Goal: Feedback & Contribution: Submit feedback/report problem

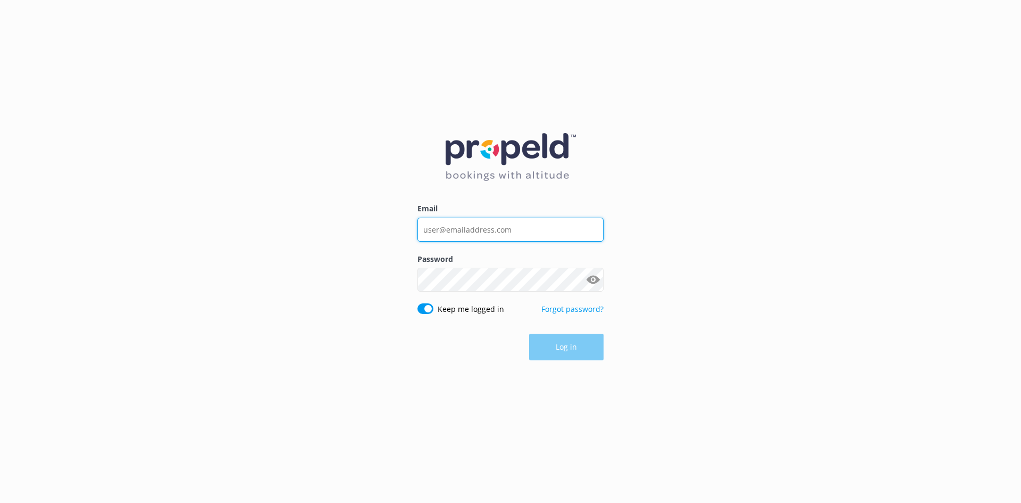
type input "[EMAIL_ADDRESS][DOMAIN_NAME]"
click at [584, 338] on button "Log in" at bounding box center [566, 347] width 74 height 27
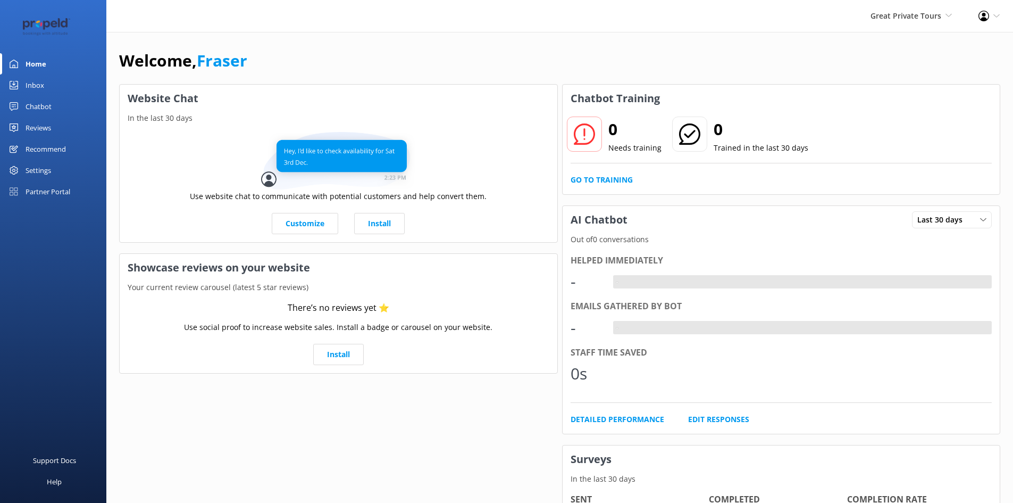
click at [460, 96] on h3 "Website Chat" at bounding box center [339, 99] width 438 height 28
click at [140, 226] on div "Customize Install" at bounding box center [339, 223] width 422 height 21
click at [35, 105] on div "Chatbot" at bounding box center [39, 106] width 26 height 21
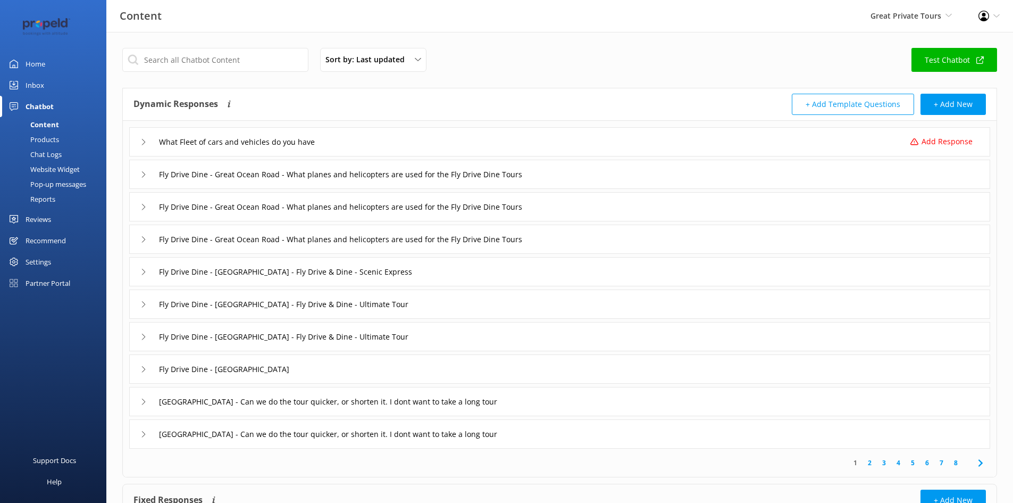
click at [45, 224] on div "Reviews" at bounding box center [39, 218] width 26 height 21
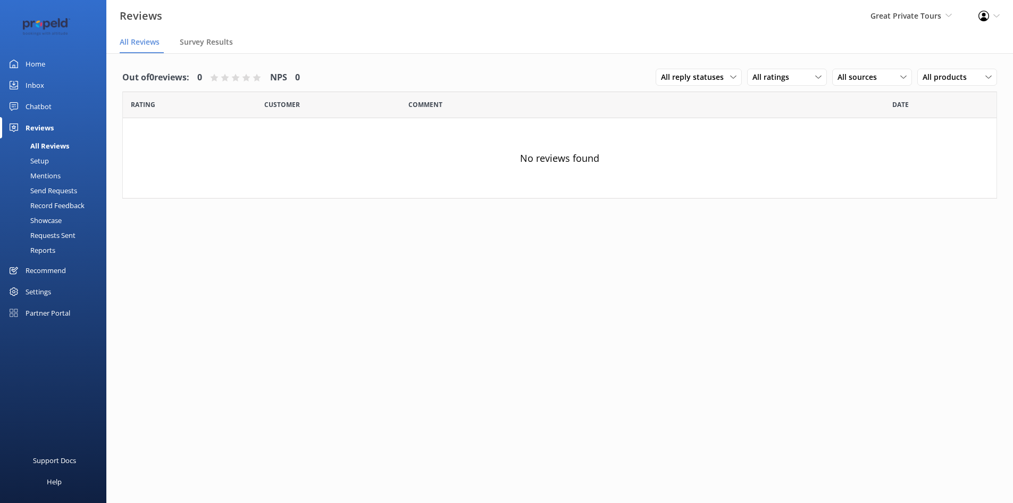
click at [58, 160] on link "Setup" at bounding box center [56, 160] width 100 height 15
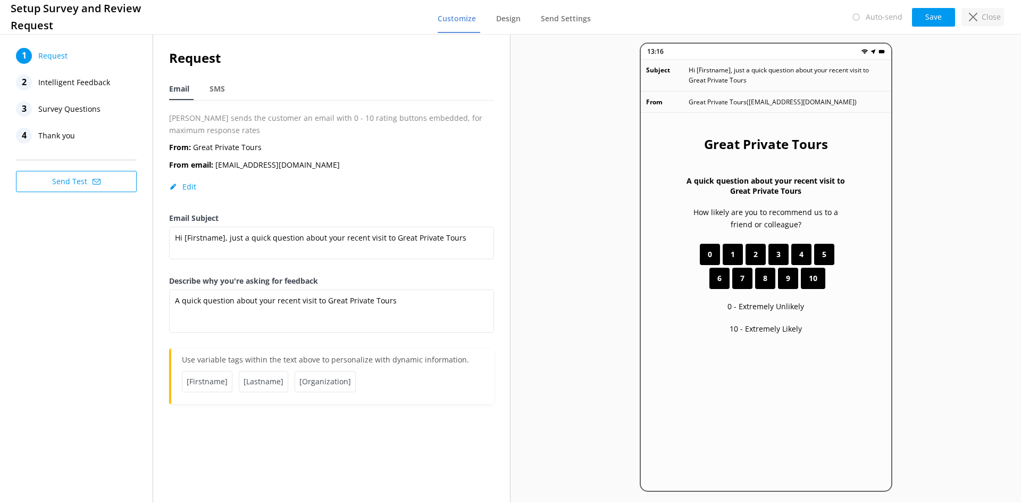
click at [990, 19] on p "Close" at bounding box center [991, 17] width 19 height 12
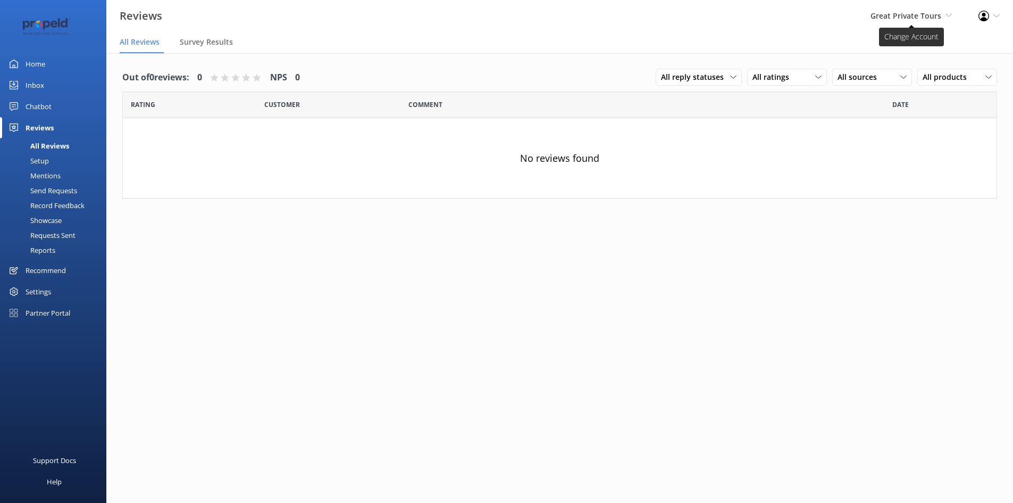
click at [936, 12] on span "Great Private Tours" at bounding box center [906, 16] width 71 height 10
click at [896, 69] on link "The Blues Train" at bounding box center [912, 72] width 106 height 26
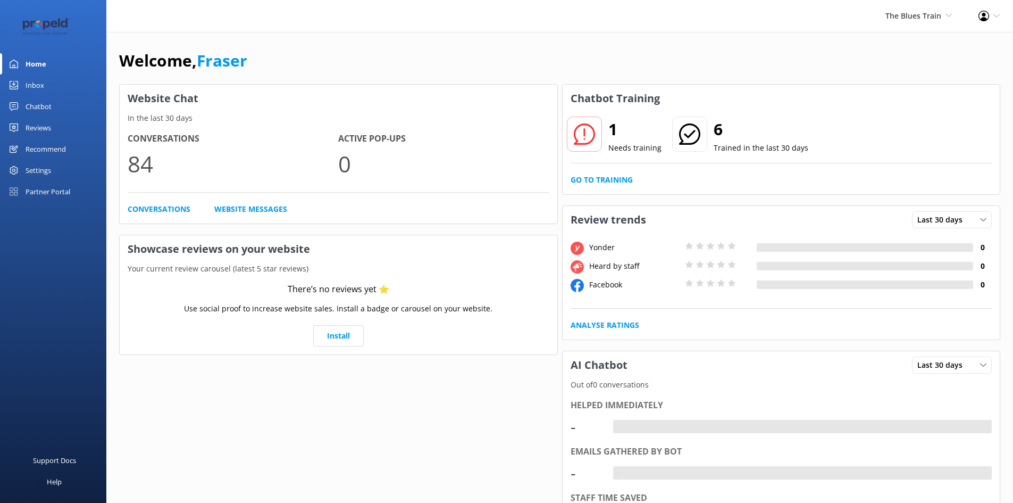
click at [60, 106] on link "Chatbot" at bounding box center [53, 106] width 106 height 21
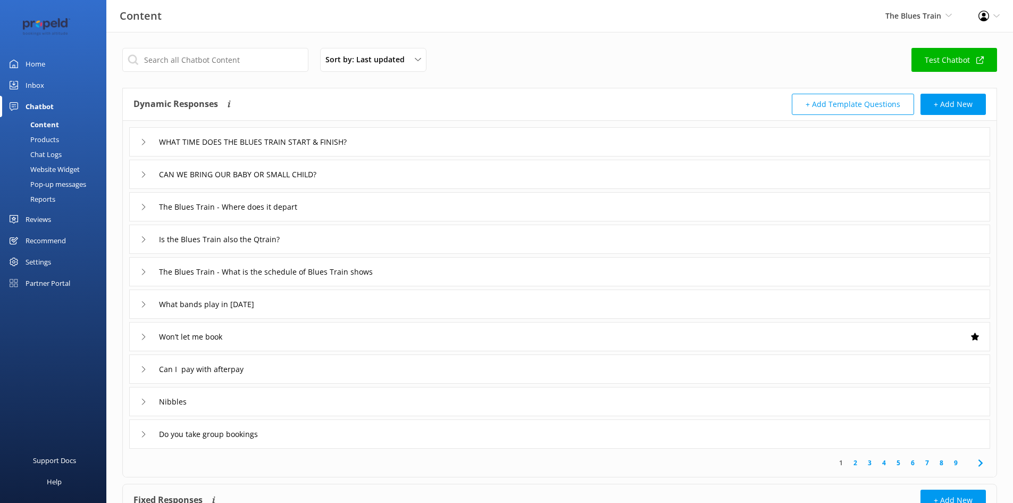
click at [53, 226] on link "Reviews" at bounding box center [53, 218] width 106 height 21
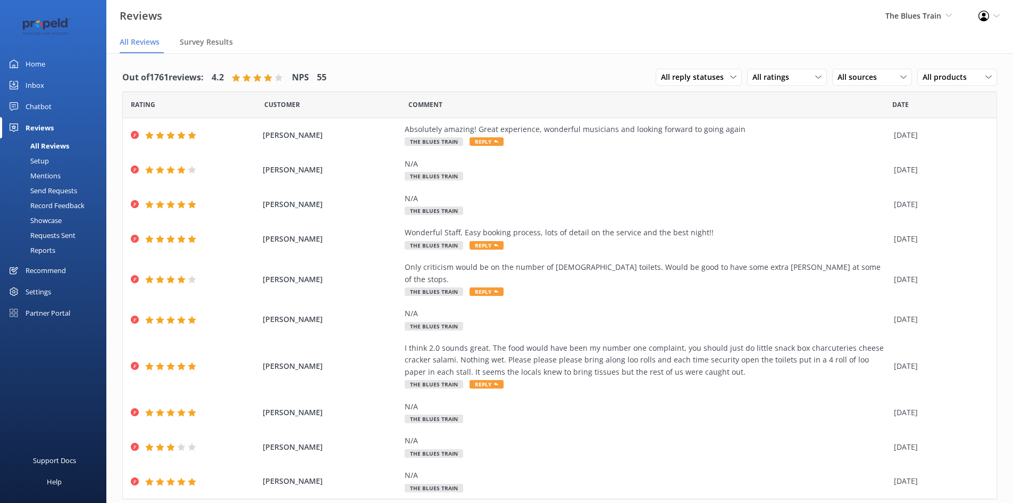
click at [57, 189] on div "Send Requests" at bounding box center [41, 190] width 71 height 15
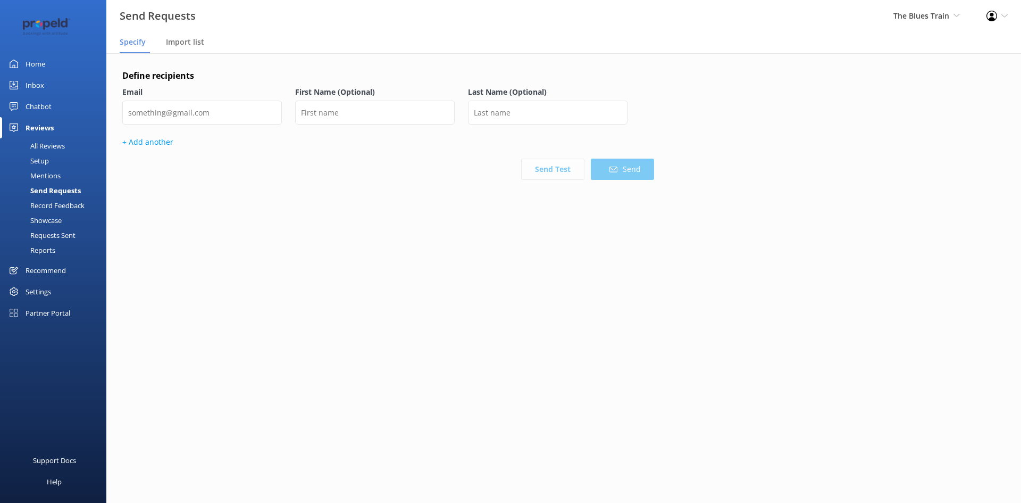
click at [283, 255] on div "Define recipients Email First Name (Optional) Last Name (Optional) + Add anothe…" at bounding box center [563, 156] width 915 height 206
click at [191, 40] on span "Import list" at bounding box center [185, 42] width 38 height 11
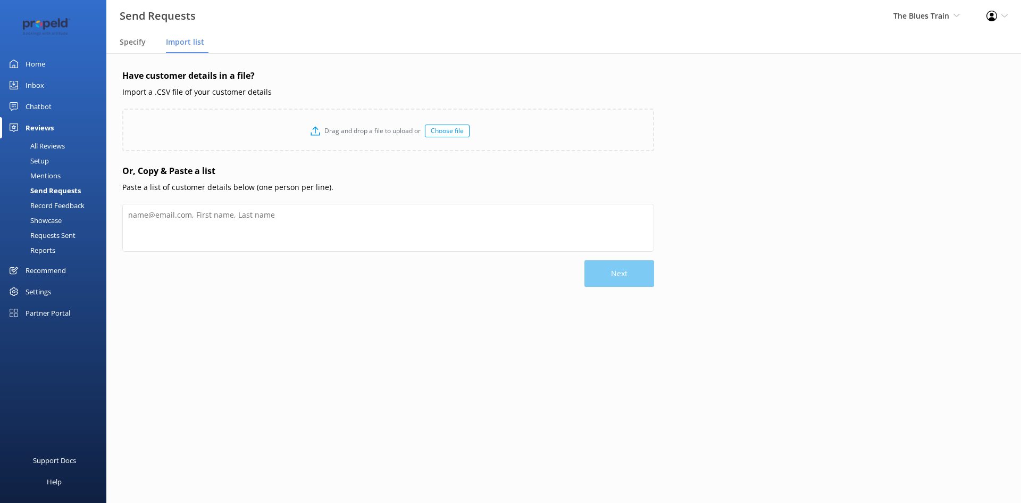
click at [189, 80] on h4 "Have customer details in a file?" at bounding box center [388, 76] width 532 height 14
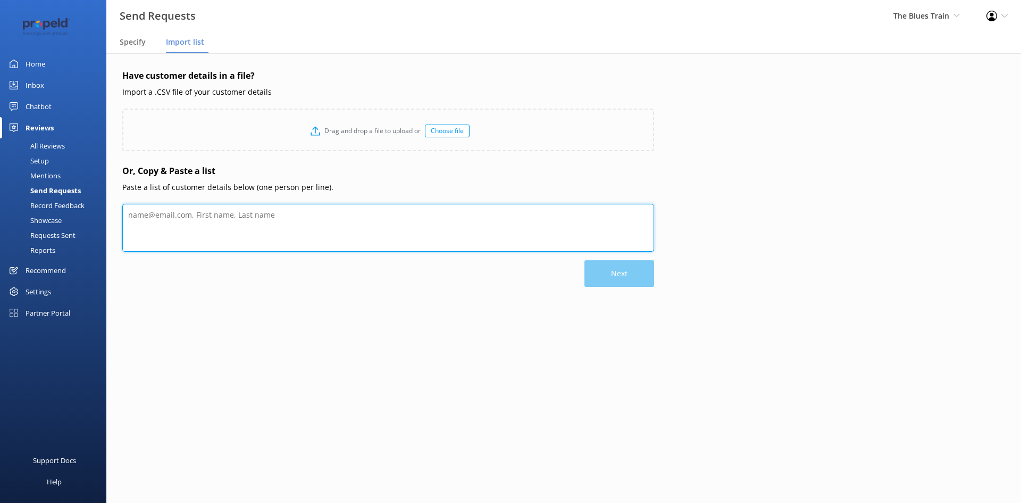
click at [206, 224] on textarea at bounding box center [388, 228] width 532 height 48
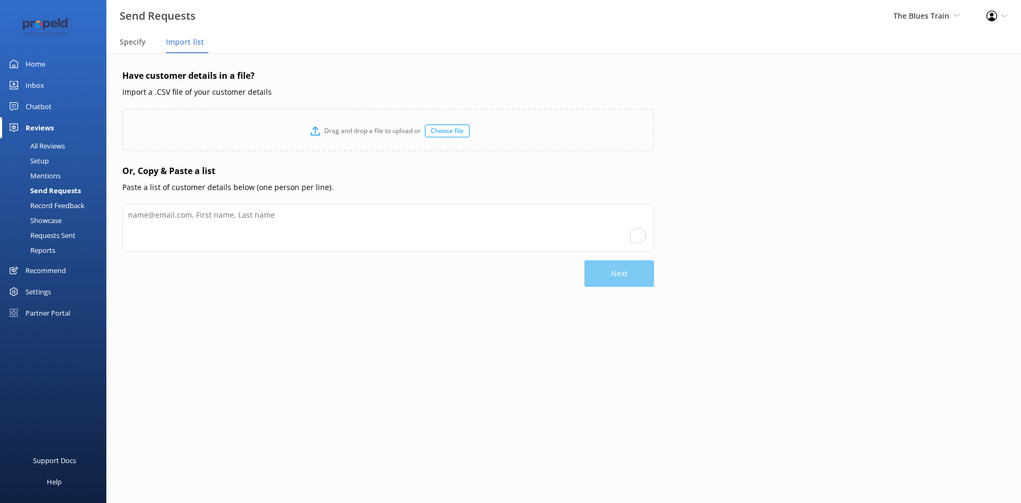
click at [619, 269] on p "Next" at bounding box center [616, 273] width 76 height 27
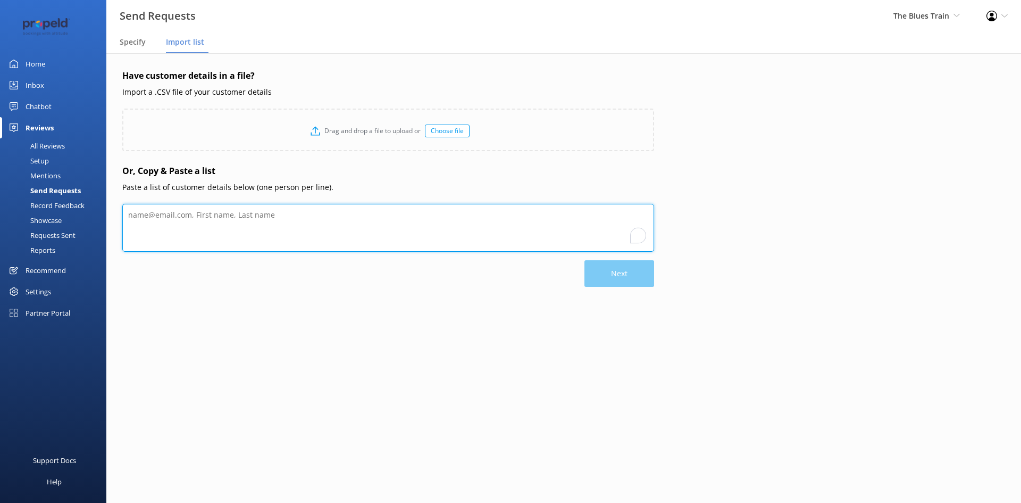
click at [419, 233] on textarea "To enrich screen reader interactions, please activate Accessibility in Grammarl…" at bounding box center [388, 228] width 532 height 48
type textarea "[EMAIL_ADDRESS][DOMAIN_NAME]"
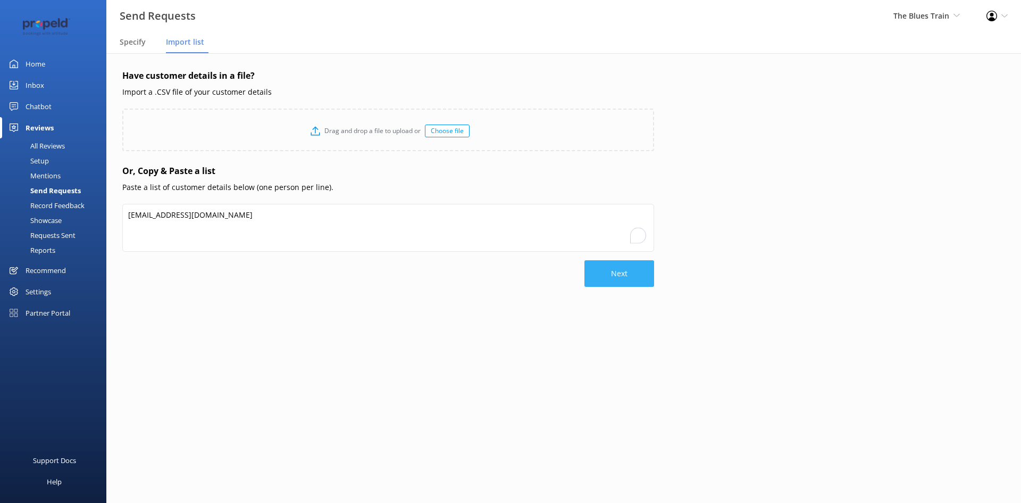
click at [617, 280] on button "Next" at bounding box center [620, 273] width 70 height 27
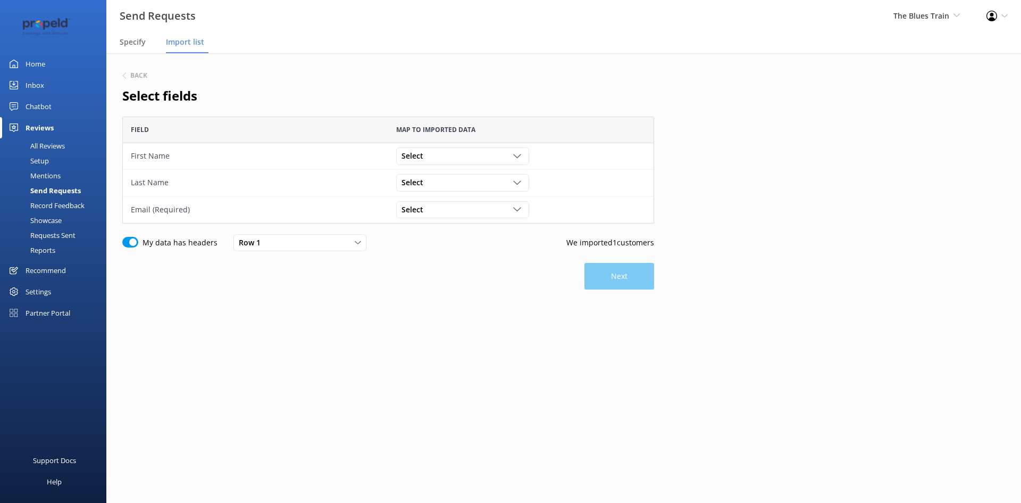
scroll to position [99, 524]
click at [385, 363] on div "Back Select fields Field Map to imported data First Name Select [PERSON_NAME][E…" at bounding box center [563, 211] width 915 height 316
click at [452, 154] on div "Select" at bounding box center [463, 156] width 128 height 12
click at [516, 91] on h2 "Select fields" at bounding box center [388, 96] width 532 height 20
click at [451, 218] on div "Select [PERSON_NAME][EMAIL_ADDRESS][DOMAIN_NAME]" at bounding box center [462, 209] width 133 height 17
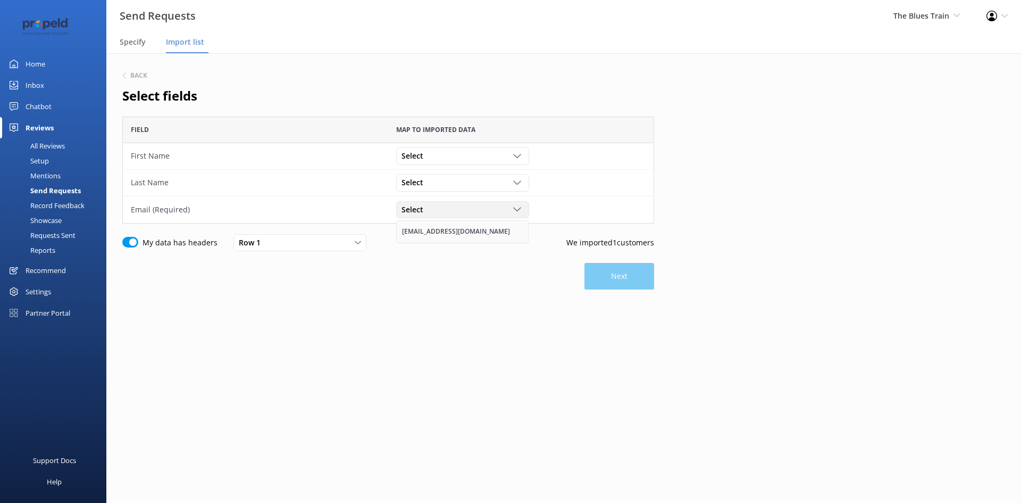
click at [447, 233] on div "[EMAIL_ADDRESS][DOMAIN_NAME]" at bounding box center [456, 231] width 108 height 11
click at [447, 316] on div "Back Select fields Field Map to imported data First Name Select [PERSON_NAME][E…" at bounding box center [388, 211] width 532 height 284
click at [602, 292] on div "Back Select fields Field Map to imported data First Name Select [PERSON_NAME][E…" at bounding box center [388, 211] width 532 height 284
click at [598, 279] on button "Next" at bounding box center [620, 276] width 70 height 27
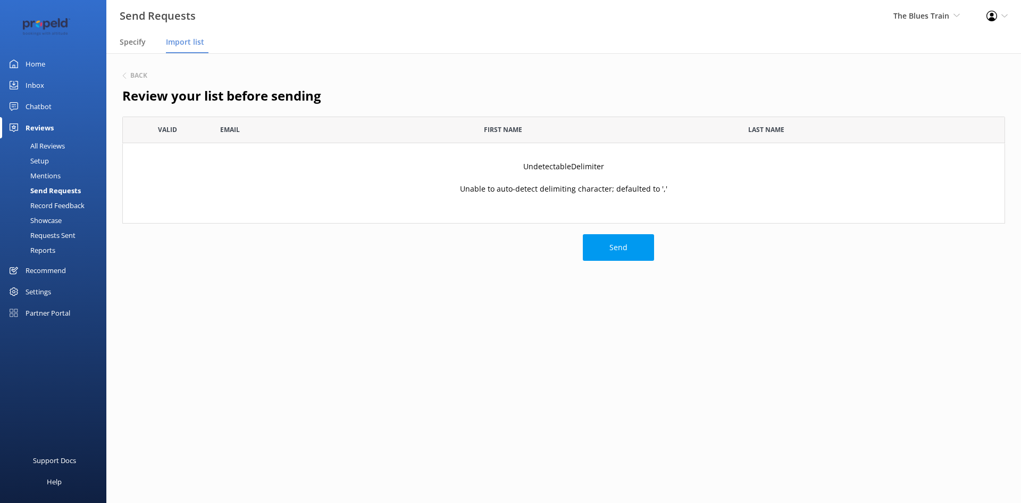
scroll to position [99, 875]
click at [124, 74] on use at bounding box center [124, 76] width 3 height 6
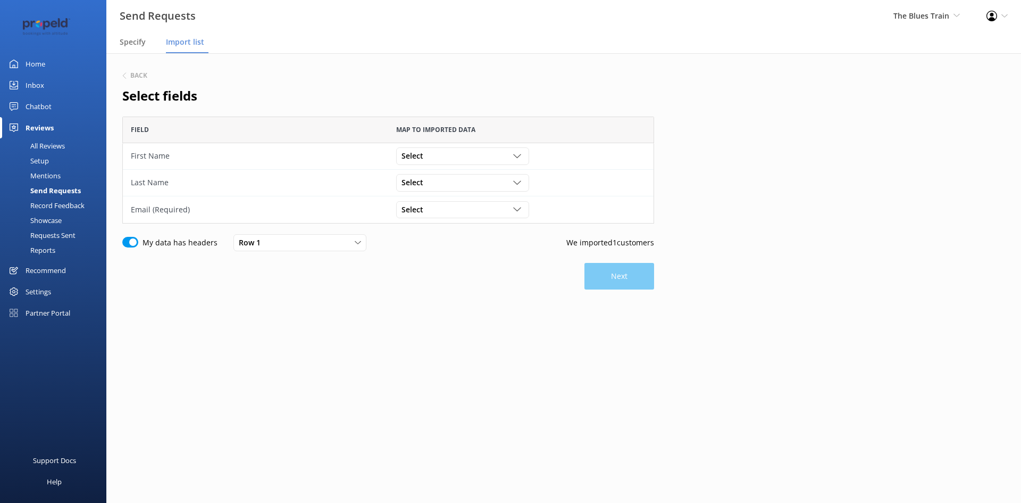
scroll to position [99, 524]
click at [124, 74] on use at bounding box center [124, 76] width 3 height 6
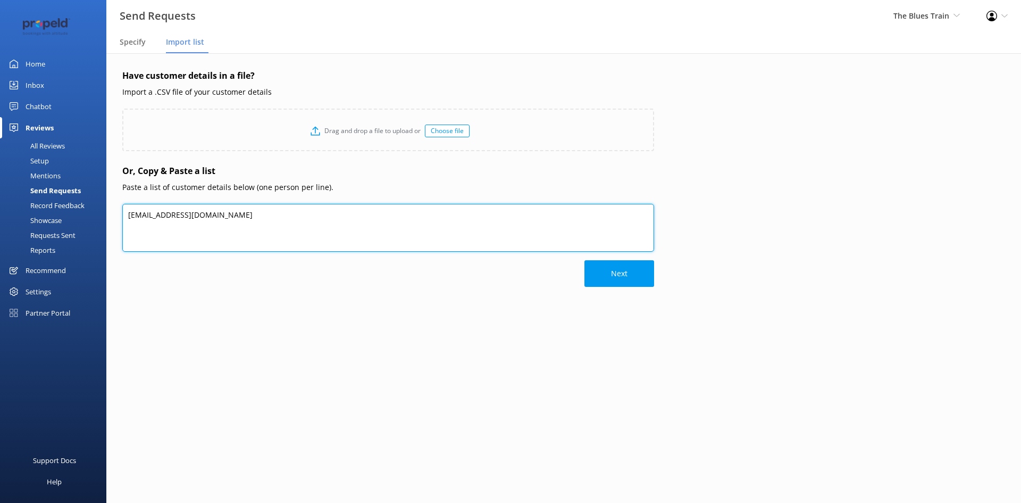
click at [127, 215] on textarea "[EMAIL_ADDRESS][DOMAIN_NAME]" at bounding box center [388, 228] width 532 height 48
type textarea "[PERSON_NAME] [PERSON_NAME] [PERSON_NAME][EMAIL_ADDRESS][DOMAIN_NAME]"
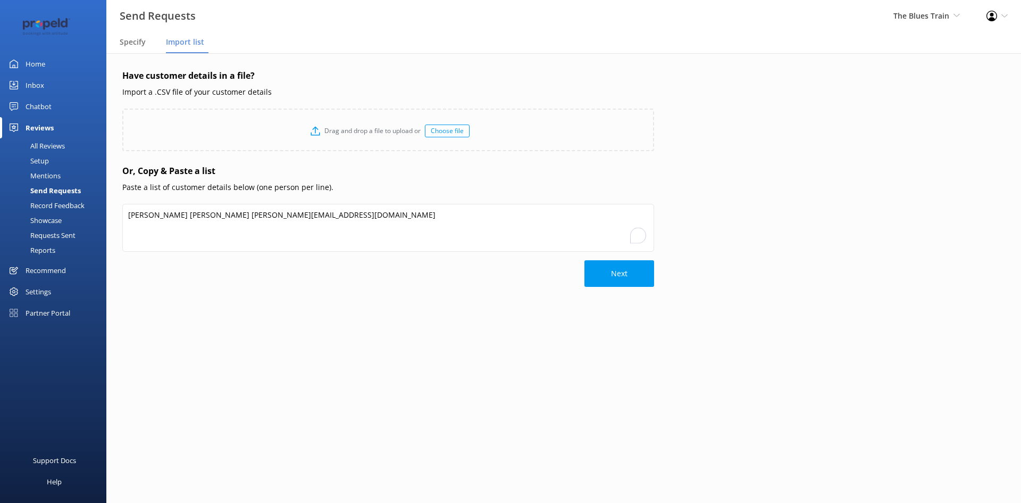
click at [399, 400] on main "Have customer details in a file? Import a .CSV file of your customer details Dr…" at bounding box center [563, 277] width 915 height 449
click at [601, 273] on button "Next" at bounding box center [620, 273] width 70 height 27
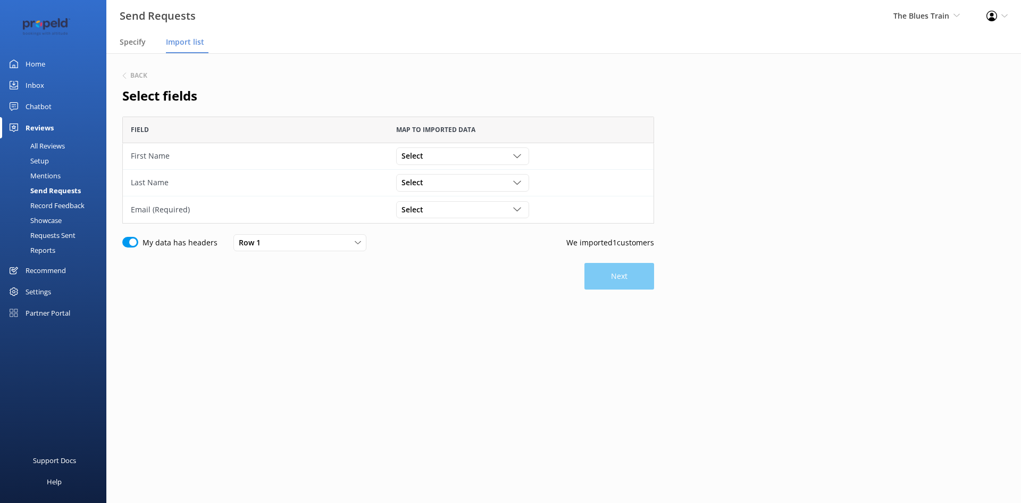
scroll to position [99, 524]
click at [450, 152] on div "Select" at bounding box center [463, 156] width 128 height 12
click at [449, 173] on div "[PERSON_NAME] [PERSON_NAME] [PERSON_NAME][EMAIL_ADDRESS][DOMAIN_NAME]" at bounding box center [462, 189] width 121 height 32
click at [454, 154] on span "[PERSON_NAME] [PERSON_NAME] [PERSON_NAME][EMAIL_ADDRESS][DOMAIN_NAME]" at bounding box center [560, 156] width 316 height 12
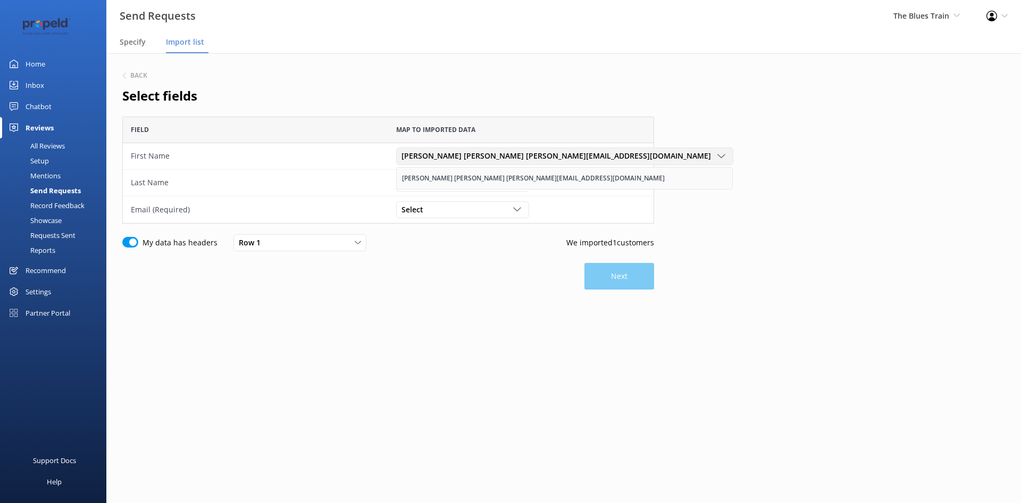
click at [434, 180] on div "[PERSON_NAME] [PERSON_NAME] [PERSON_NAME][EMAIL_ADDRESS][DOMAIN_NAME]" at bounding box center [533, 178] width 263 height 11
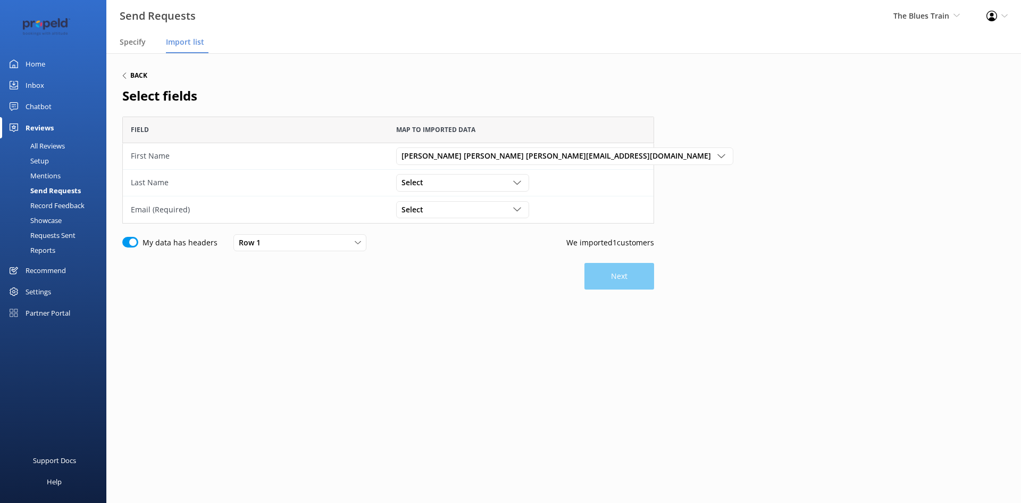
click at [132, 75] on h6 "Back" at bounding box center [138, 75] width 17 height 6
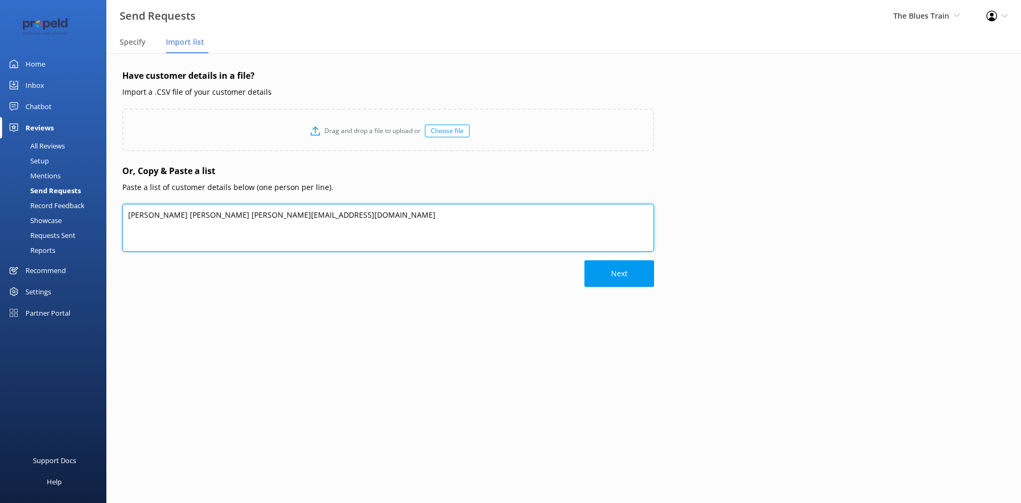
click at [147, 216] on textarea "[PERSON_NAME] [PERSON_NAME] [PERSON_NAME][EMAIL_ADDRESS][DOMAIN_NAME]" at bounding box center [388, 228] width 532 height 48
type textarea "[PERSON_NAME], [PERSON_NAME][EMAIL_ADDRESS][DOMAIN_NAME]"
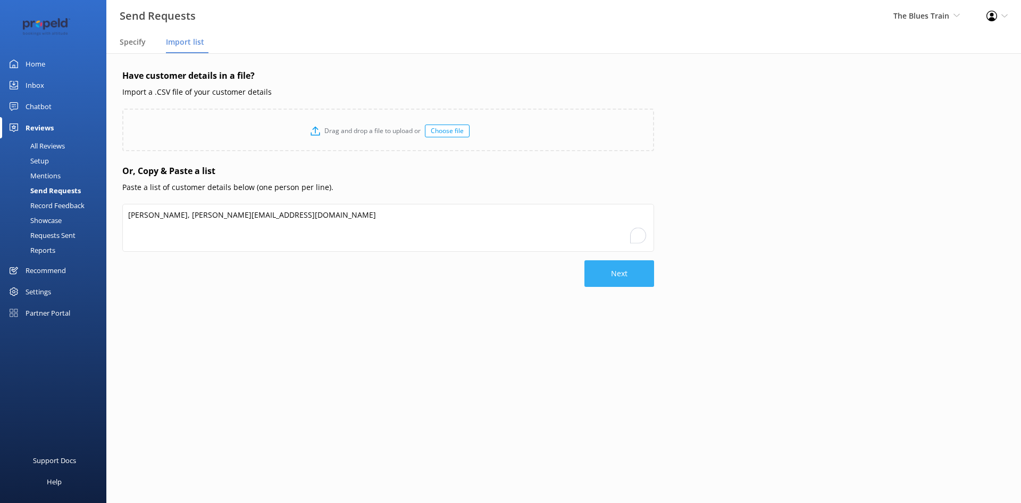
click at [623, 277] on button "Next" at bounding box center [620, 273] width 70 height 27
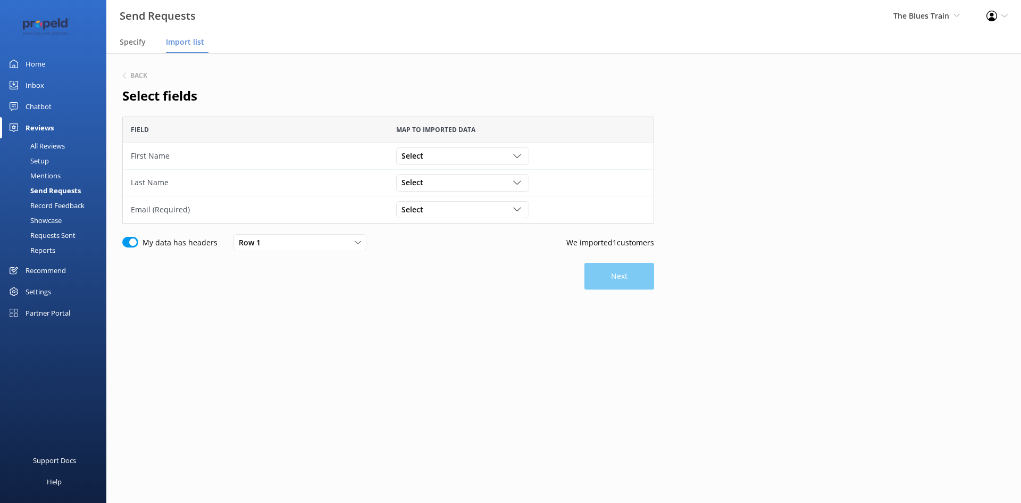
scroll to position [99, 524]
click at [489, 149] on div "Select [PERSON_NAME] [PERSON_NAME] [PERSON_NAME][EMAIL_ADDRESS][DOMAIN_NAME]" at bounding box center [462, 155] width 133 height 17
click at [470, 178] on link "fraser" at bounding box center [462, 178] width 131 height 21
click at [466, 180] on div "Select" at bounding box center [463, 183] width 128 height 12
click at [453, 228] on link "[PERSON_NAME]" at bounding box center [462, 225] width 131 height 21
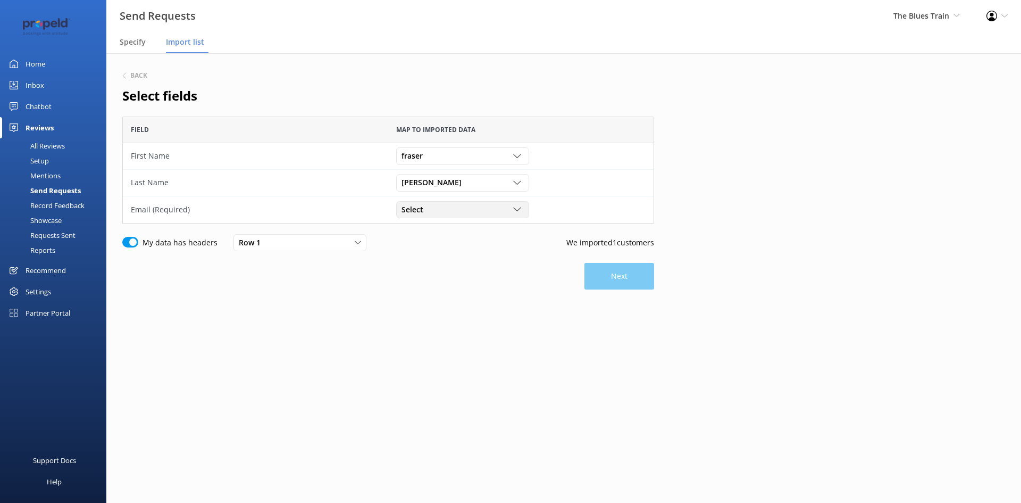
click at [472, 203] on div "Select [PERSON_NAME] [PERSON_NAME] [PERSON_NAME][EMAIL_ADDRESS][DOMAIN_NAME]" at bounding box center [462, 209] width 133 height 17
click at [450, 270] on div "[EMAIL_ADDRESS][DOMAIN_NAME]" at bounding box center [456, 274] width 108 height 11
click at [530, 319] on div "Back Select fields Field Map to imported data First Name [PERSON_NAME] [PERSON_…" at bounding box center [388, 211] width 532 height 284
click at [618, 275] on button "Next" at bounding box center [620, 276] width 70 height 27
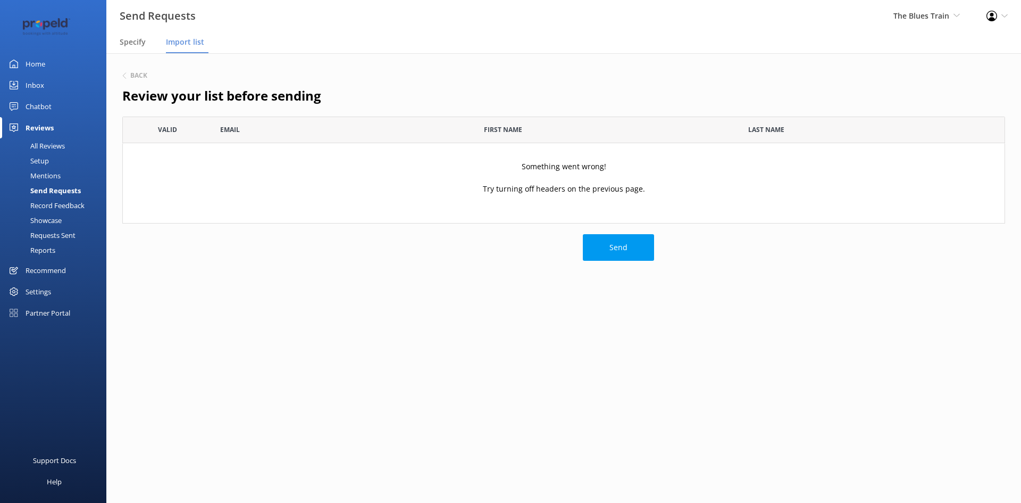
scroll to position [99, 875]
click at [586, 185] on p "Try turning off headers on the previous page." at bounding box center [564, 189] width 162 height 12
click at [140, 77] on h6 "Back" at bounding box center [138, 75] width 17 height 6
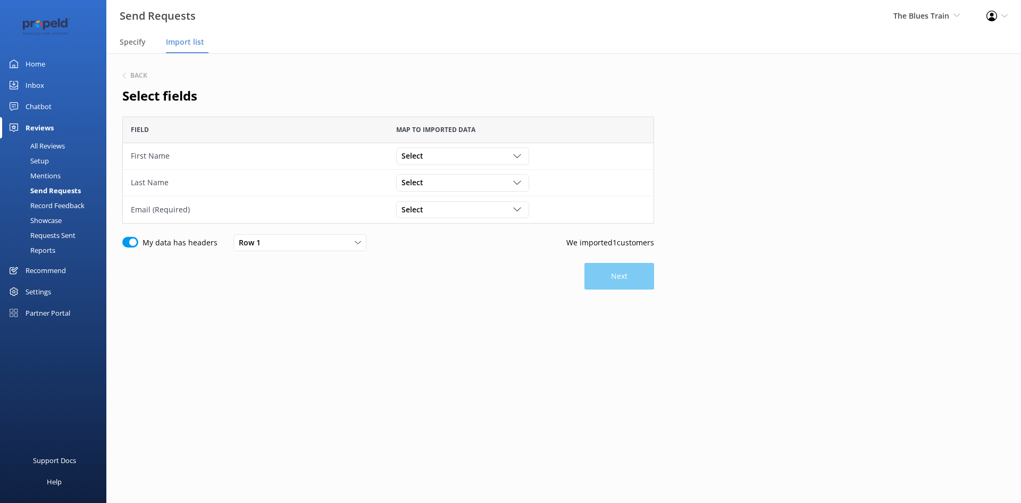
scroll to position [99, 524]
click at [423, 153] on span "Select" at bounding box center [416, 156] width 28 height 12
click at [433, 175] on link "fraser" at bounding box center [462, 178] width 131 height 21
click at [431, 187] on div "Select" at bounding box center [463, 183] width 128 height 12
click at [419, 224] on div "[PERSON_NAME]" at bounding box center [427, 226] width 51 height 11
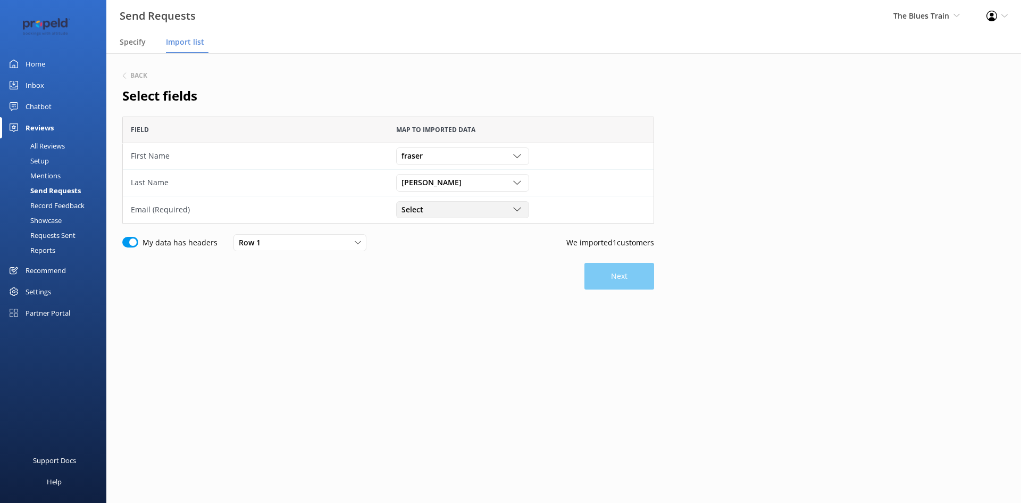
click at [441, 201] on div "Select [PERSON_NAME] [PERSON_NAME] [PERSON_NAME][EMAIL_ADDRESS][DOMAIN_NAME]" at bounding box center [462, 209] width 133 height 17
click at [426, 269] on div "[EMAIL_ADDRESS][DOMAIN_NAME]" at bounding box center [456, 274] width 108 height 11
click at [125, 243] on input "My data has headers" at bounding box center [130, 242] width 16 height 11
checkbox input "false"
click at [622, 282] on button "Next" at bounding box center [620, 270] width 70 height 27
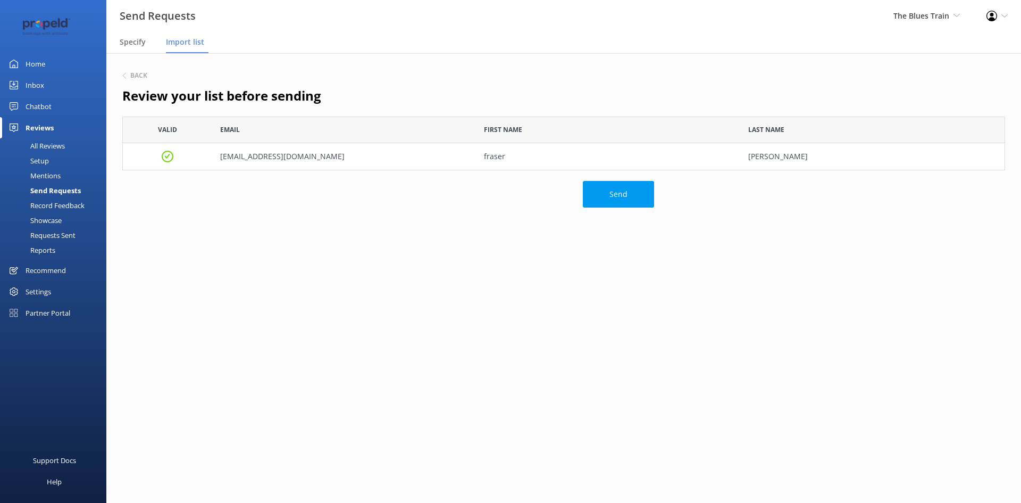
scroll to position [46, 875]
click at [608, 199] on button "Send" at bounding box center [618, 194] width 71 height 27
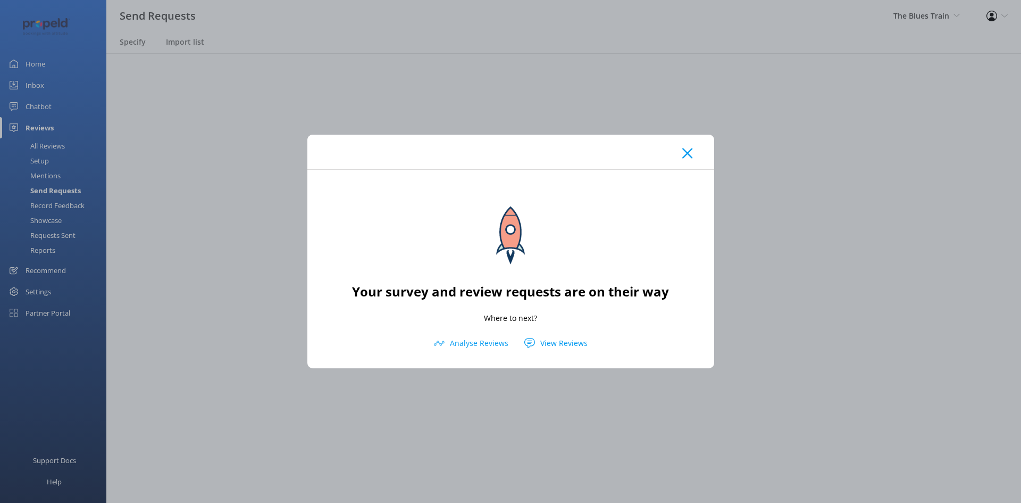
click at [689, 152] on use at bounding box center [687, 153] width 10 height 10
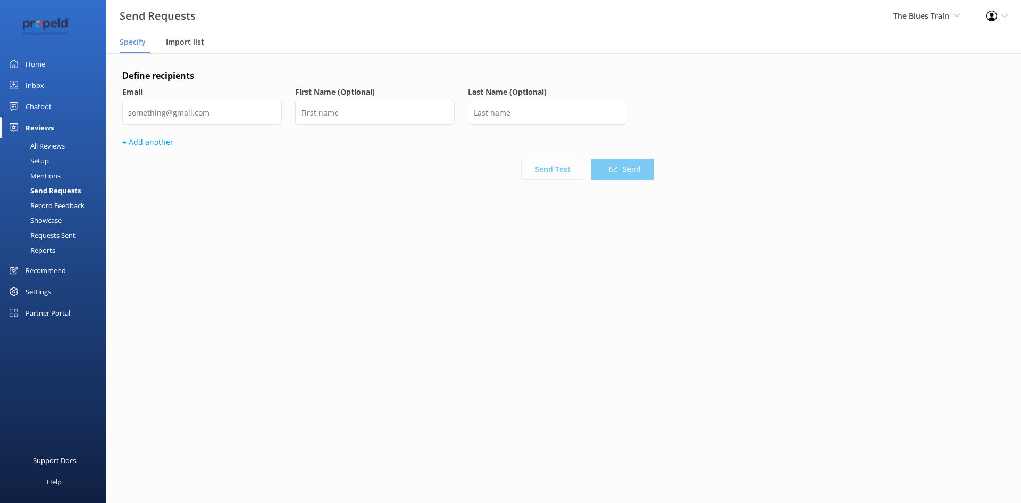
click at [193, 37] on span "Import list" at bounding box center [185, 42] width 38 height 11
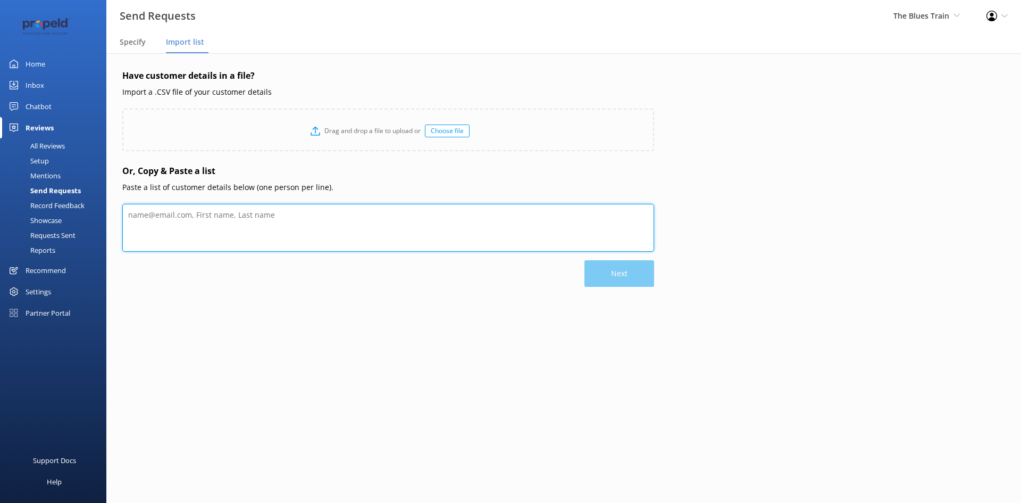
click at [530, 207] on textarea at bounding box center [388, 228] width 532 height 48
type textarea "[PERSON_NAME], [PERSON_NAME][EMAIL_ADDRESS][DOMAIN_NAME]"
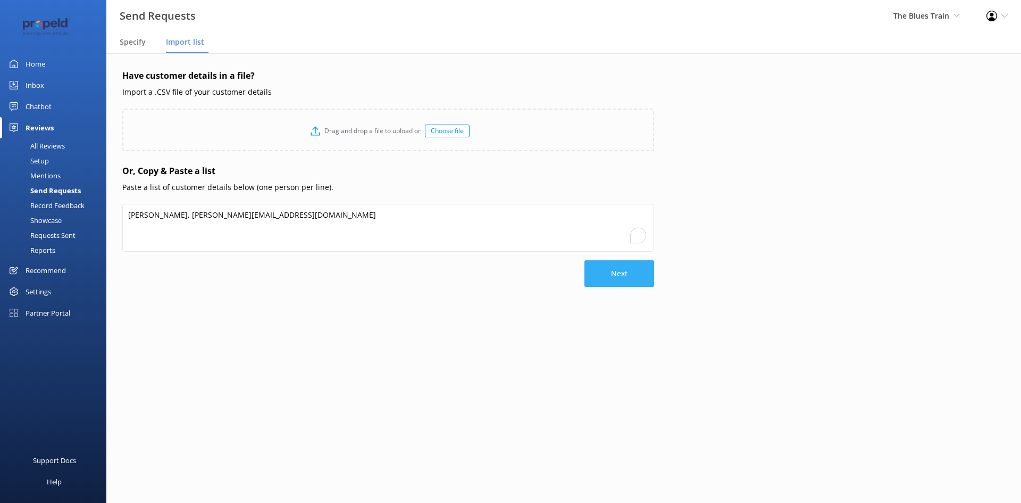
click at [599, 265] on button "Next" at bounding box center [620, 273] width 70 height 27
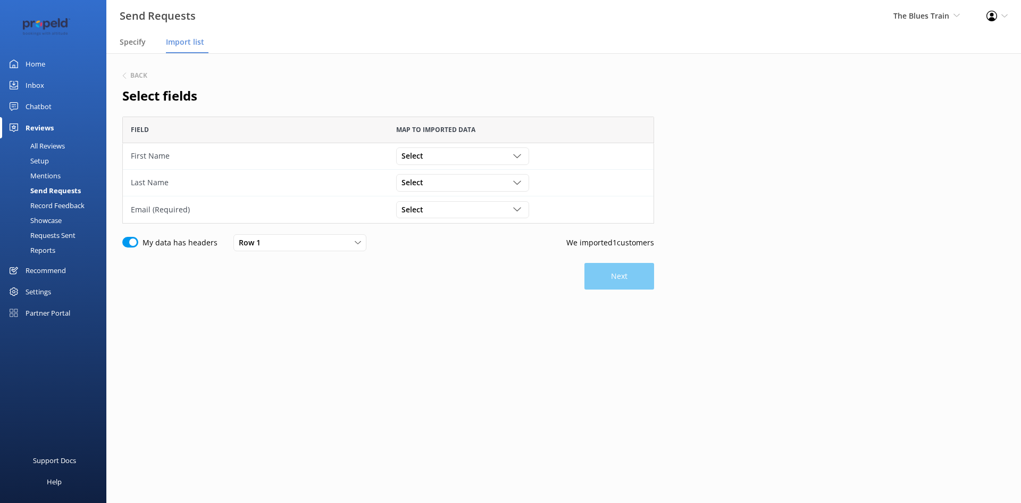
scroll to position [99, 524]
click at [341, 320] on div "Back Select fields Field Map to imported data First Name Select fraser baker fr…" at bounding box center [388, 211] width 532 height 284
click at [529, 164] on div "Select [PERSON_NAME] [PERSON_NAME] [PERSON_NAME][EMAIL_ADDRESS][DOMAIN_NAME]" at bounding box center [520, 155] width 249 height 17
click at [510, 159] on div "Select" at bounding box center [463, 156] width 128 height 12
click at [490, 179] on link "fraser" at bounding box center [462, 178] width 131 height 21
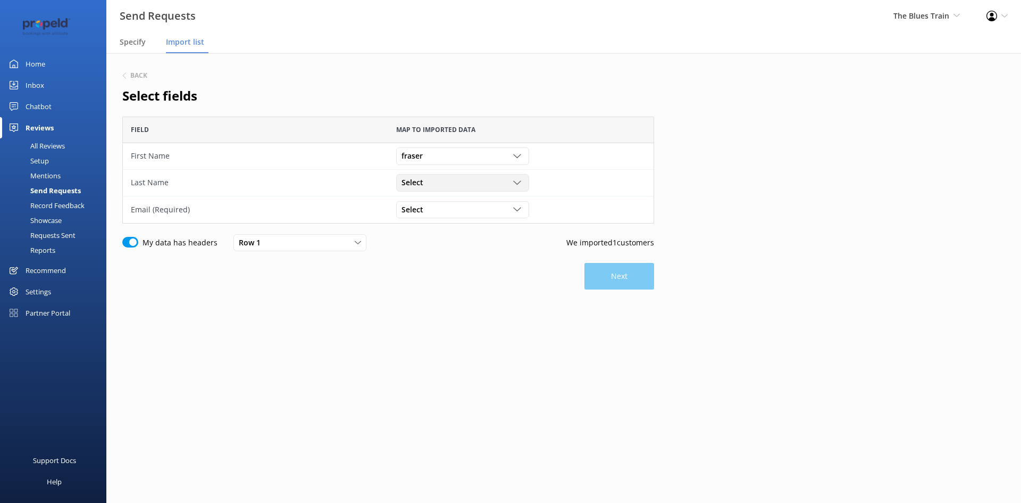
click at [490, 181] on div "Select" at bounding box center [463, 183] width 128 height 12
click at [477, 231] on link "[PERSON_NAME]" at bounding box center [462, 225] width 131 height 21
click at [485, 207] on div "Select" at bounding box center [463, 210] width 128 height 12
click at [466, 271] on div "[EMAIL_ADDRESS][DOMAIN_NAME]" at bounding box center [456, 274] width 108 height 11
click at [603, 285] on button "Next" at bounding box center [620, 276] width 70 height 27
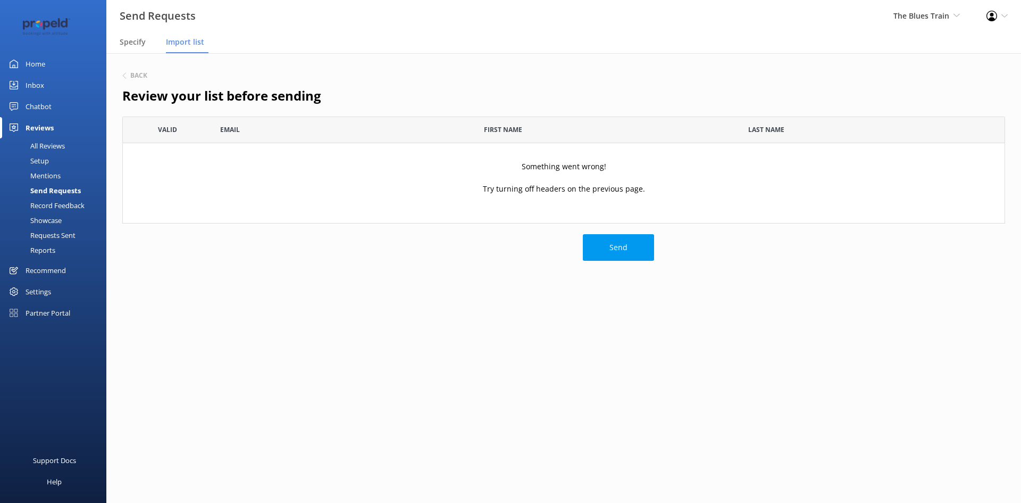
scroll to position [99, 875]
click at [136, 72] on h6 "Back" at bounding box center [138, 75] width 17 height 6
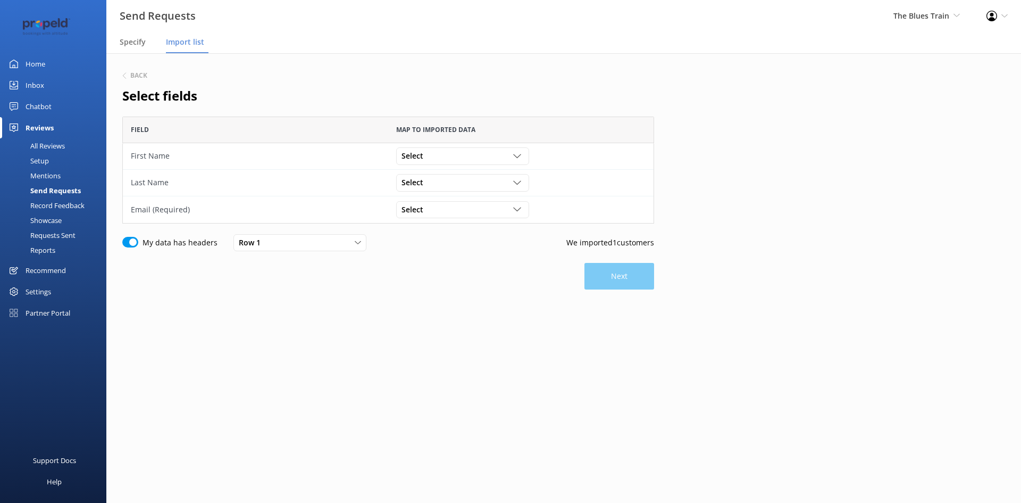
scroll to position [99, 524]
click at [449, 146] on div "Select [PERSON_NAME] [PERSON_NAME] [PERSON_NAME][EMAIL_ADDRESS][DOMAIN_NAME]" at bounding box center [520, 156] width 265 height 27
click at [445, 155] on div "Select" at bounding box center [463, 156] width 128 height 12
click at [439, 179] on link "fraser" at bounding box center [462, 178] width 131 height 21
click at [439, 183] on div "Select" at bounding box center [463, 183] width 128 height 12
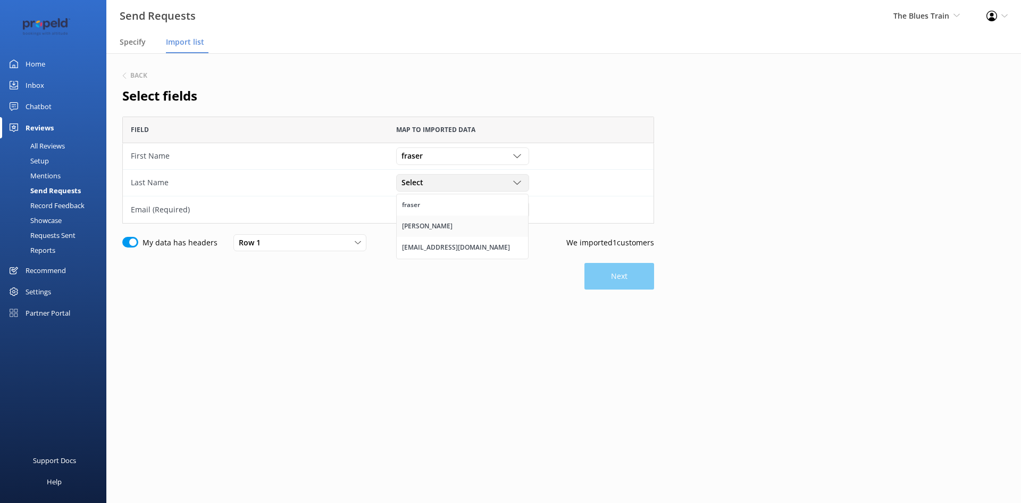
click at [437, 219] on link "[PERSON_NAME]" at bounding box center [462, 225] width 131 height 21
click at [447, 208] on div "Select" at bounding box center [463, 210] width 128 height 12
click at [435, 267] on link "[EMAIL_ADDRESS][DOMAIN_NAME]" at bounding box center [462, 274] width 131 height 21
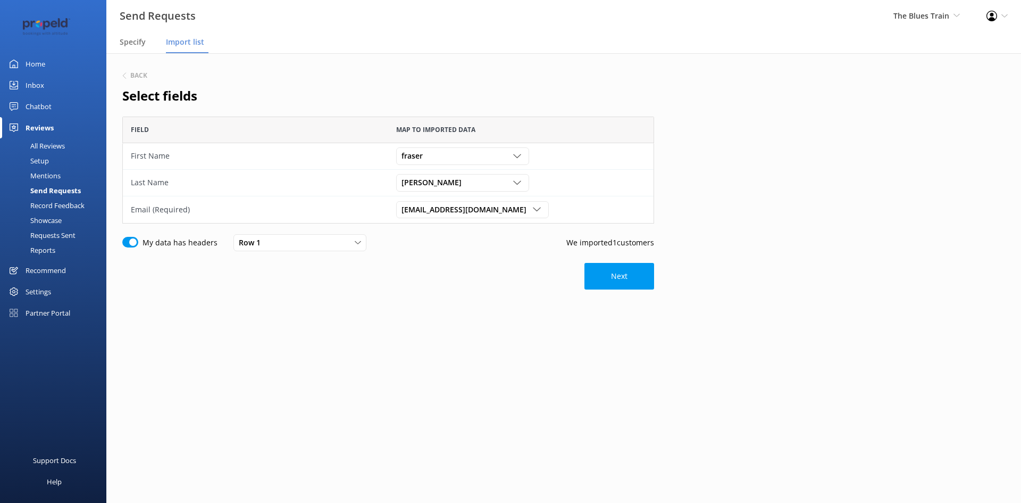
click at [132, 244] on input "My data has headers" at bounding box center [130, 242] width 16 height 11
checkbox input "false"
click at [595, 278] on button "Next" at bounding box center [620, 270] width 70 height 27
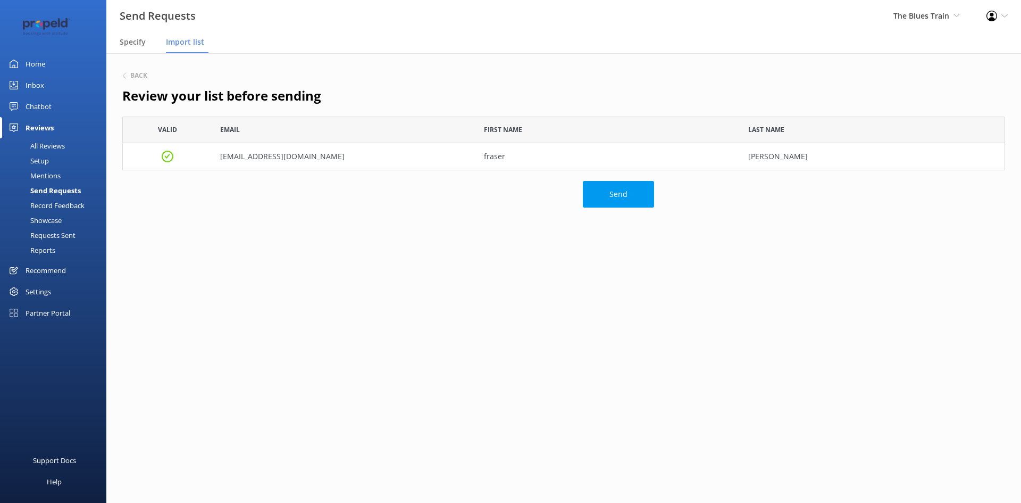
scroll to position [46, 875]
click at [339, 189] on div "Send" at bounding box center [388, 194] width 532 height 27
